Goal: Navigation & Orientation: Find specific page/section

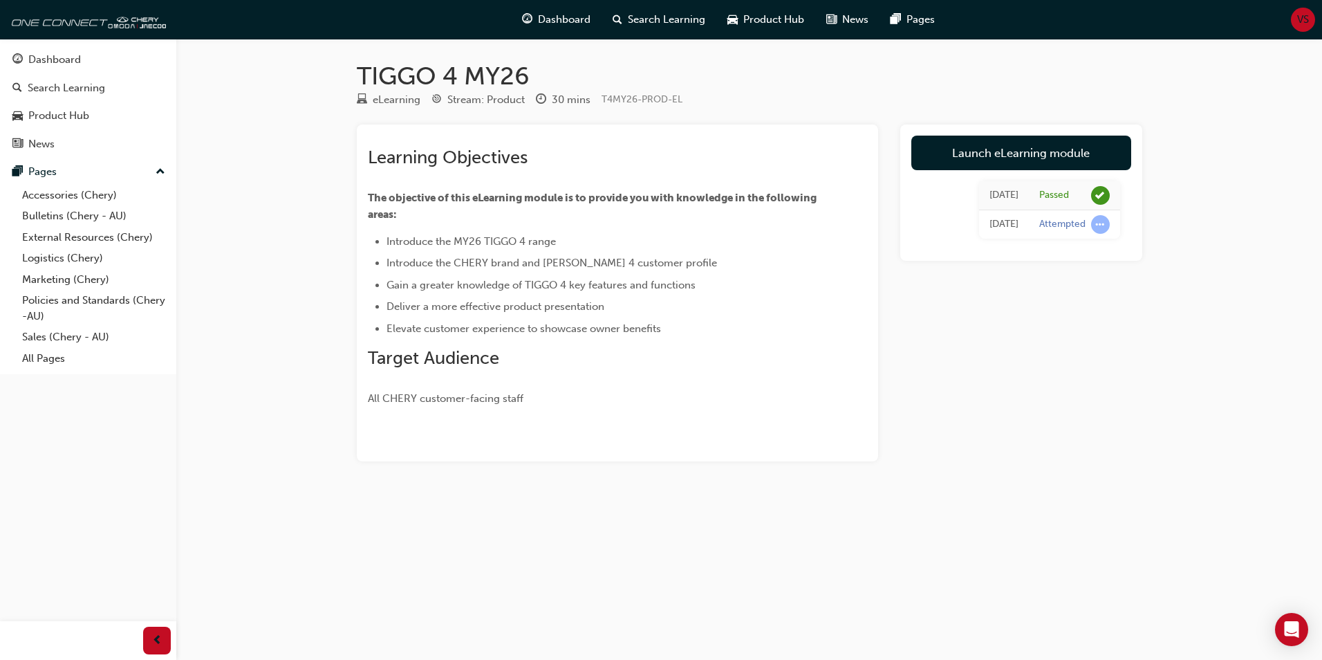
click at [636, 69] on h1 "TIGGO 4 MY26" at bounding box center [750, 76] width 786 height 30
click at [61, 63] on div "Dashboard" at bounding box center [54, 60] width 53 height 16
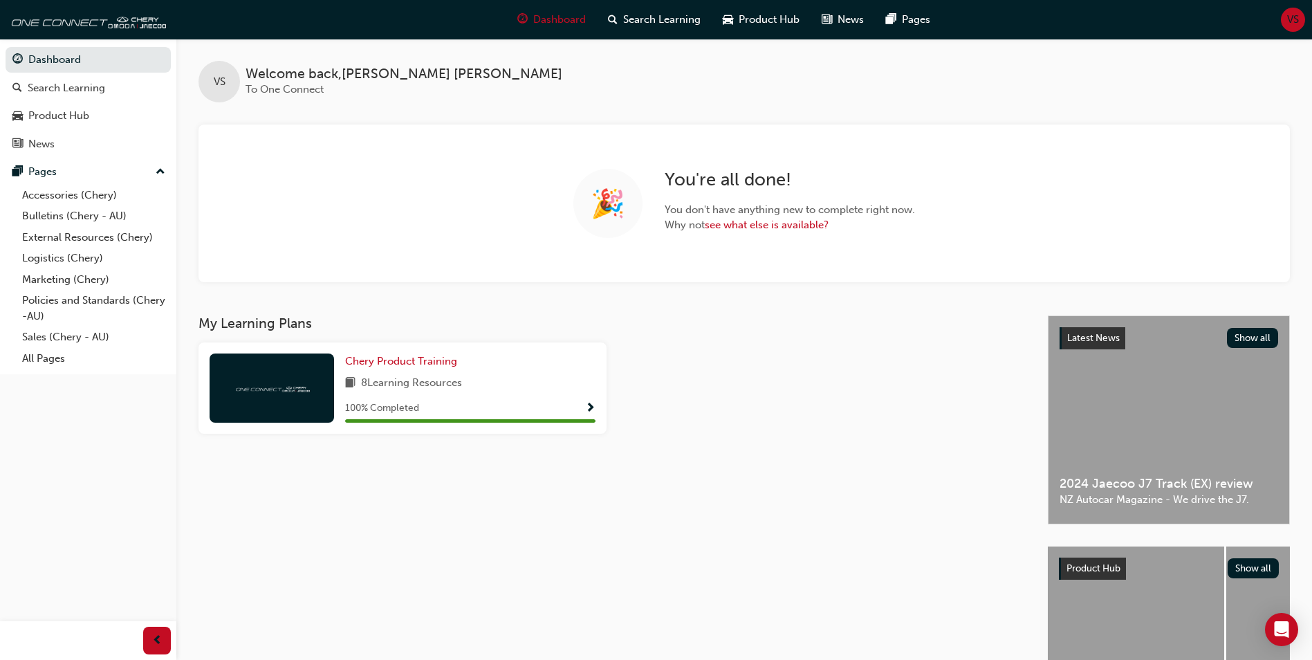
click at [636, 22] on span "VS" at bounding box center [1293, 20] width 12 height 16
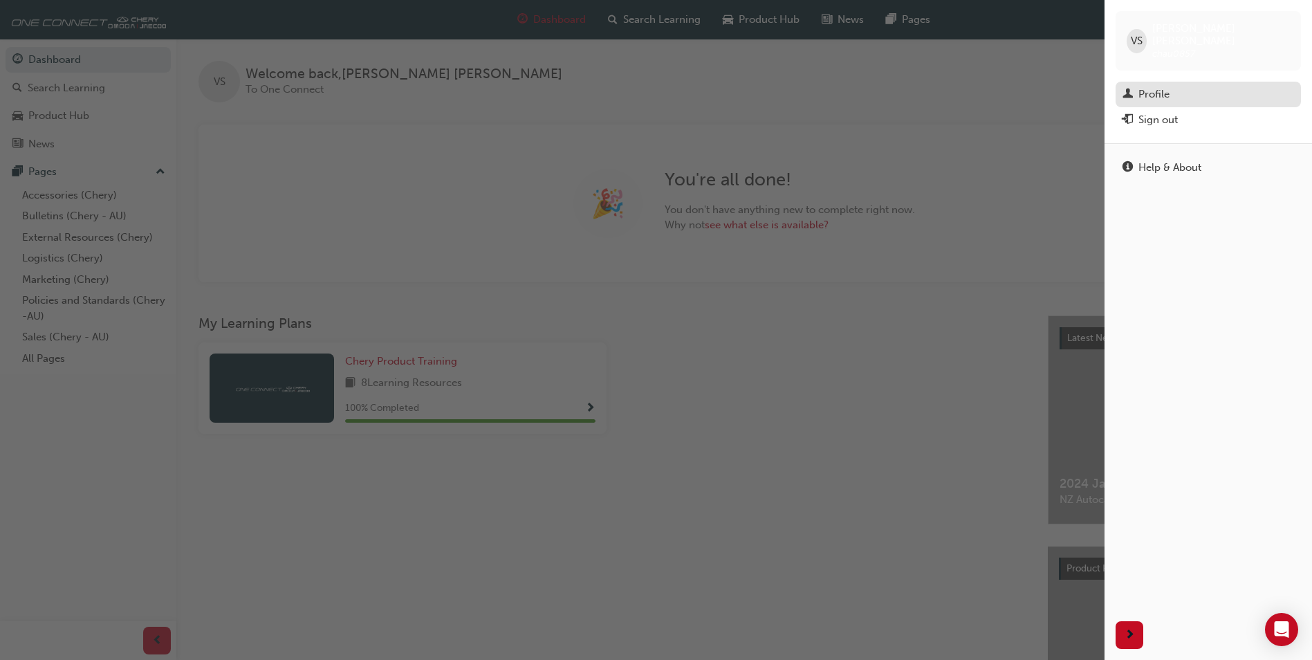
click at [636, 86] on div "Profile" at bounding box center [1153, 94] width 31 height 16
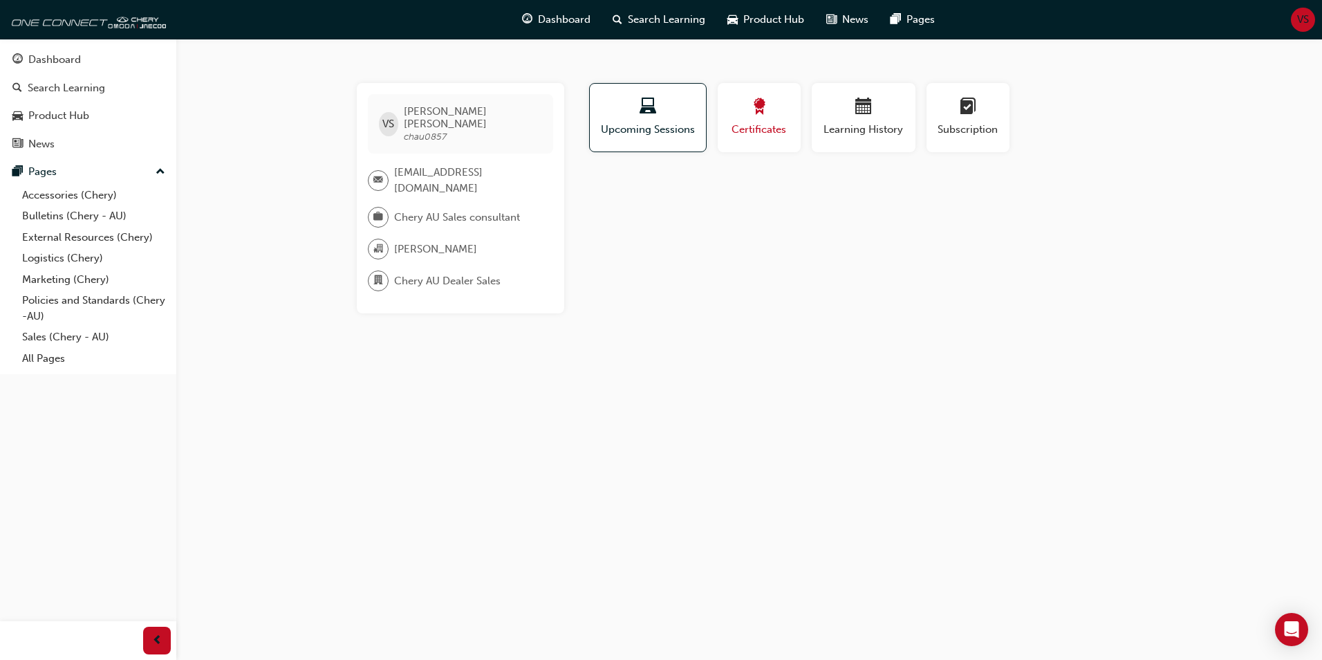
click at [636, 126] on span "Certificates" at bounding box center [759, 130] width 62 height 16
click at [636, 128] on span "Certificates" at bounding box center [759, 130] width 61 height 16
click at [636, 119] on div "Learning History" at bounding box center [863, 117] width 83 height 39
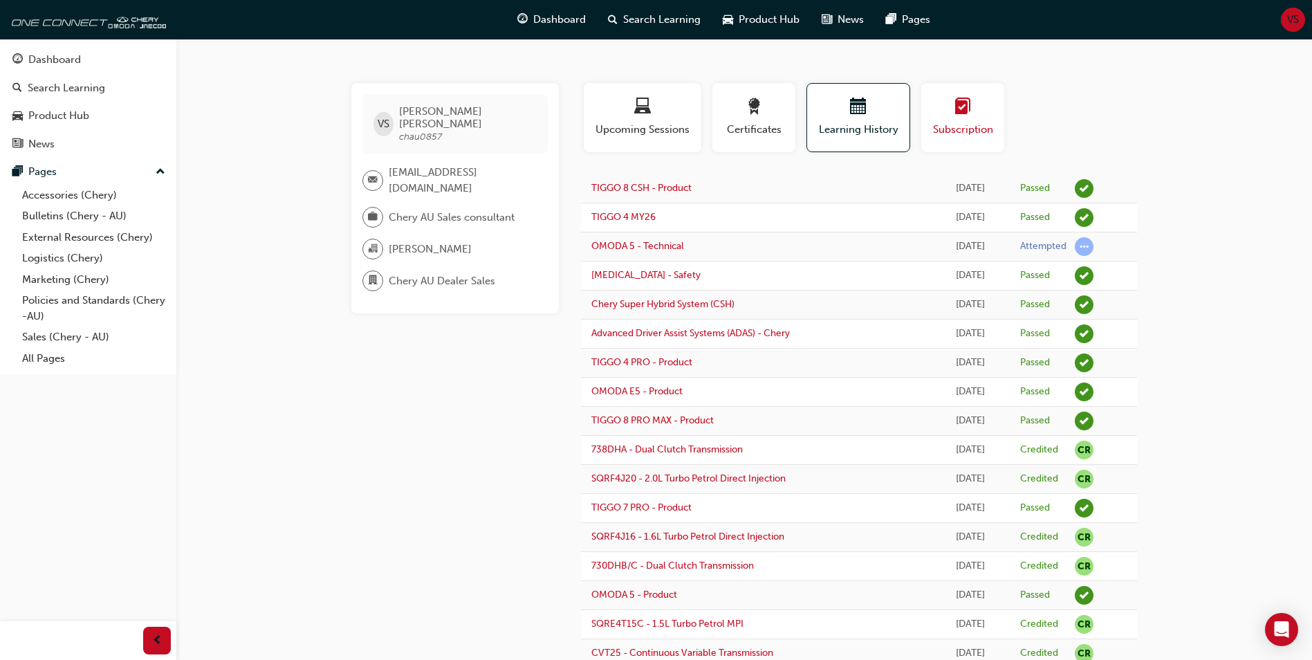
click at [636, 122] on span "Subscription" at bounding box center [962, 130] width 62 height 16
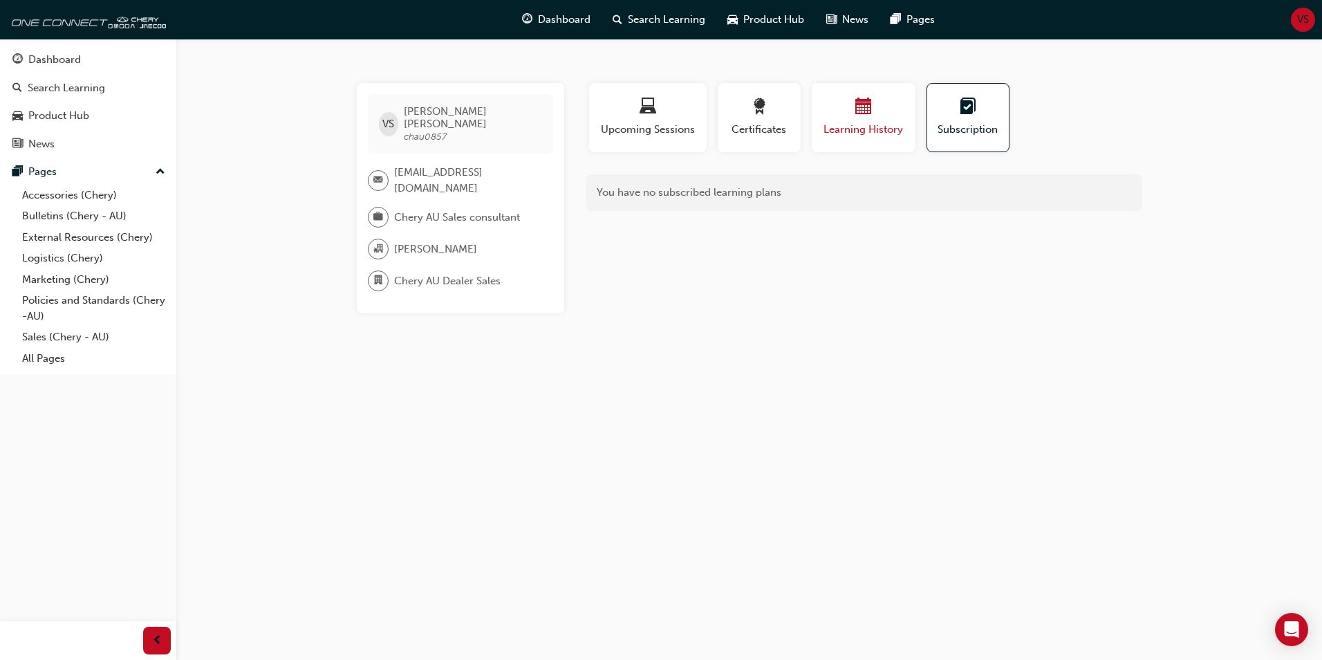
click at [636, 106] on div "button" at bounding box center [863, 108] width 83 height 21
